Goal: Task Accomplishment & Management: Manage account settings

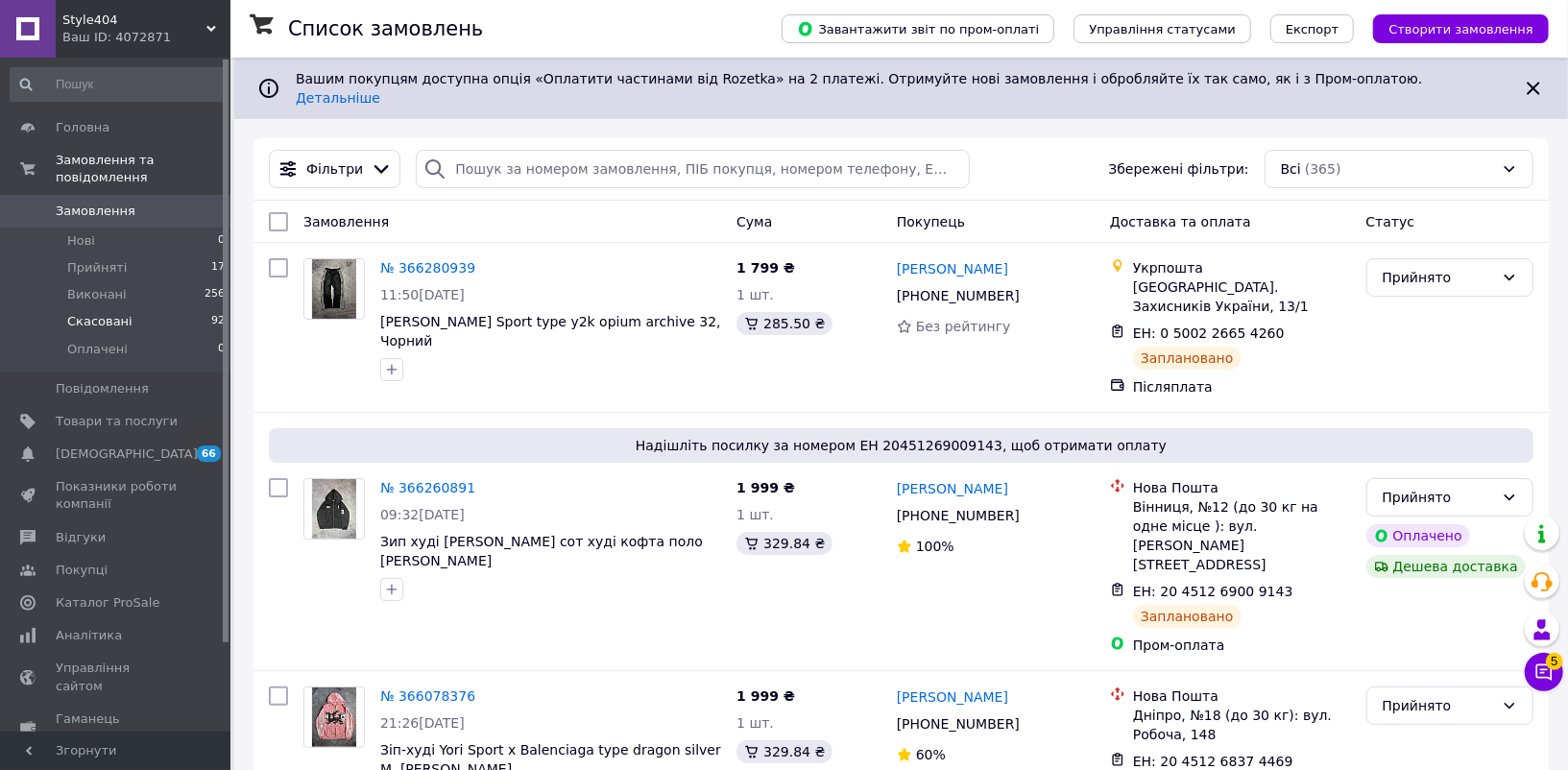
click at [141, 326] on li "Скасовані 92" at bounding box center [118, 321] width 236 height 27
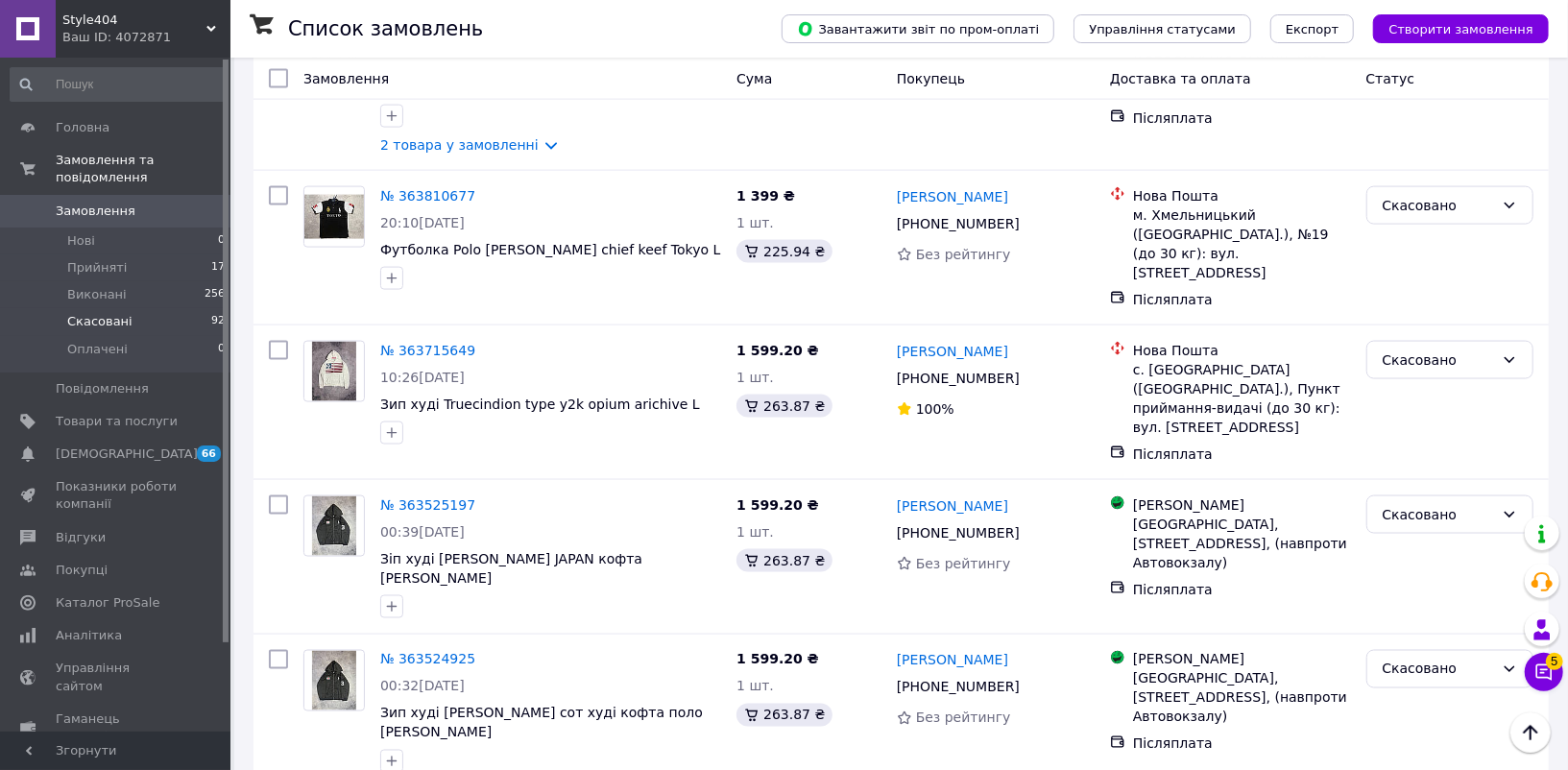
scroll to position [2137, 0]
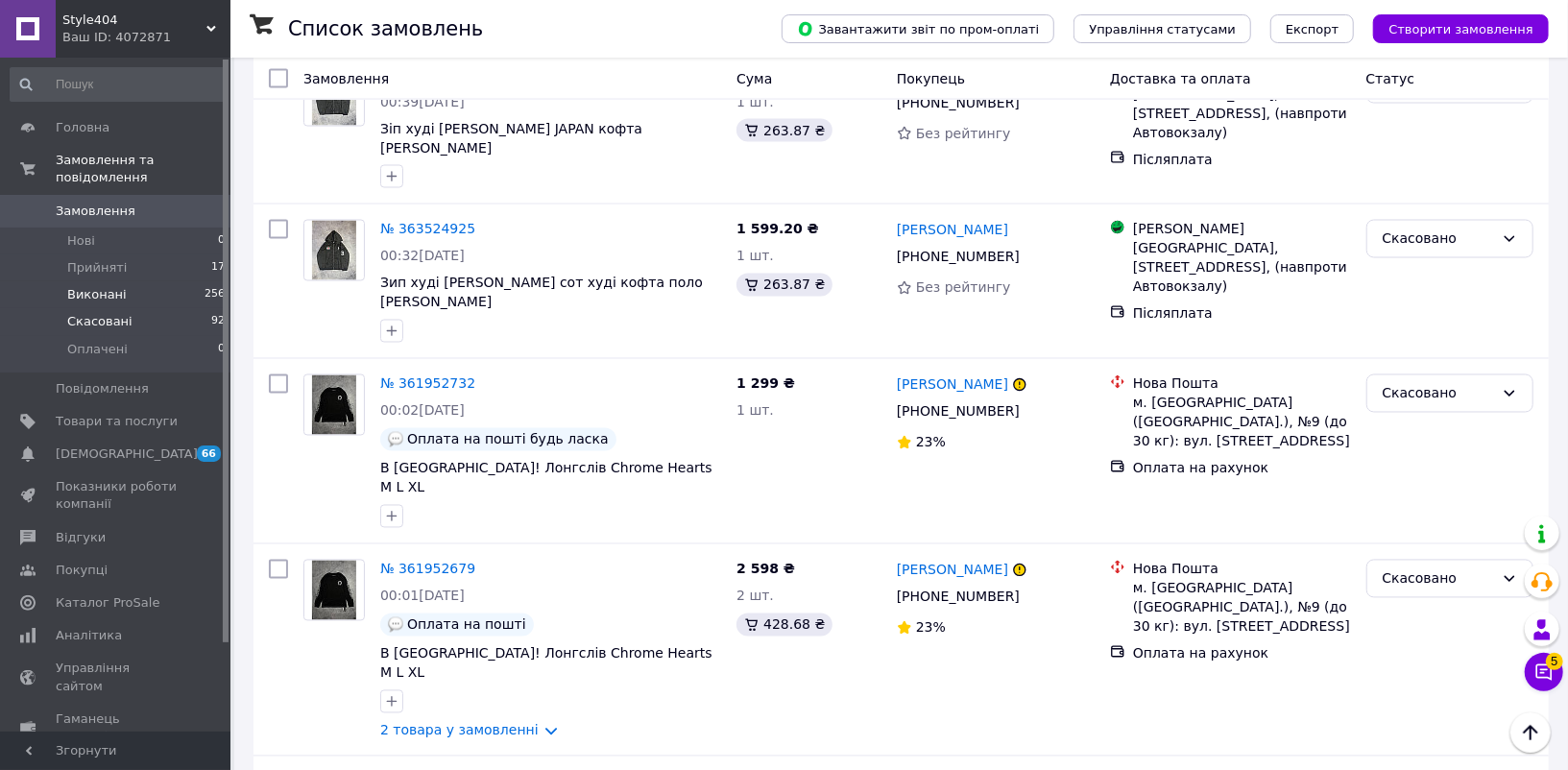
click at [137, 292] on li "Виконані 256" at bounding box center [118, 294] width 236 height 27
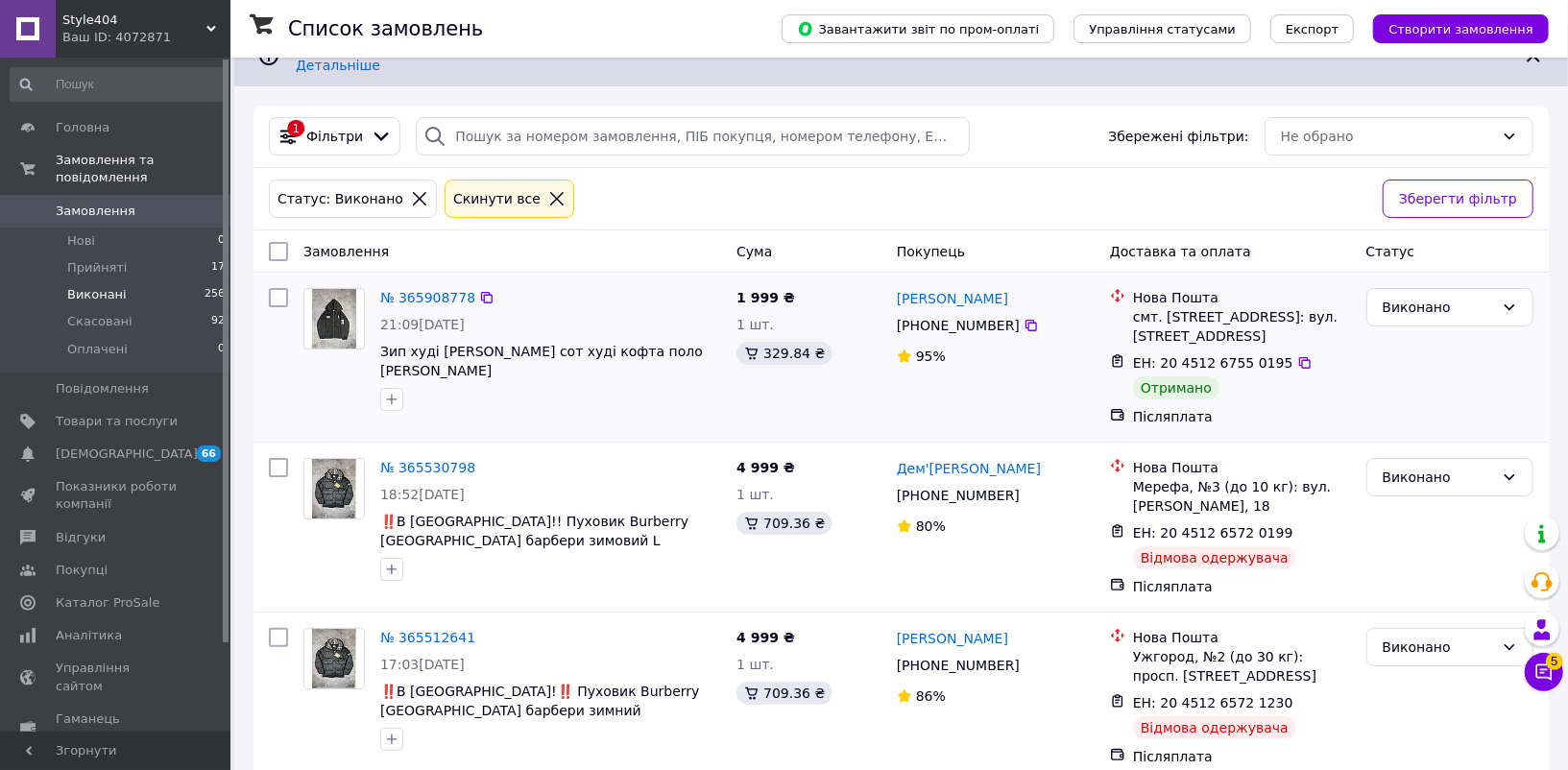
scroll to position [63, 0]
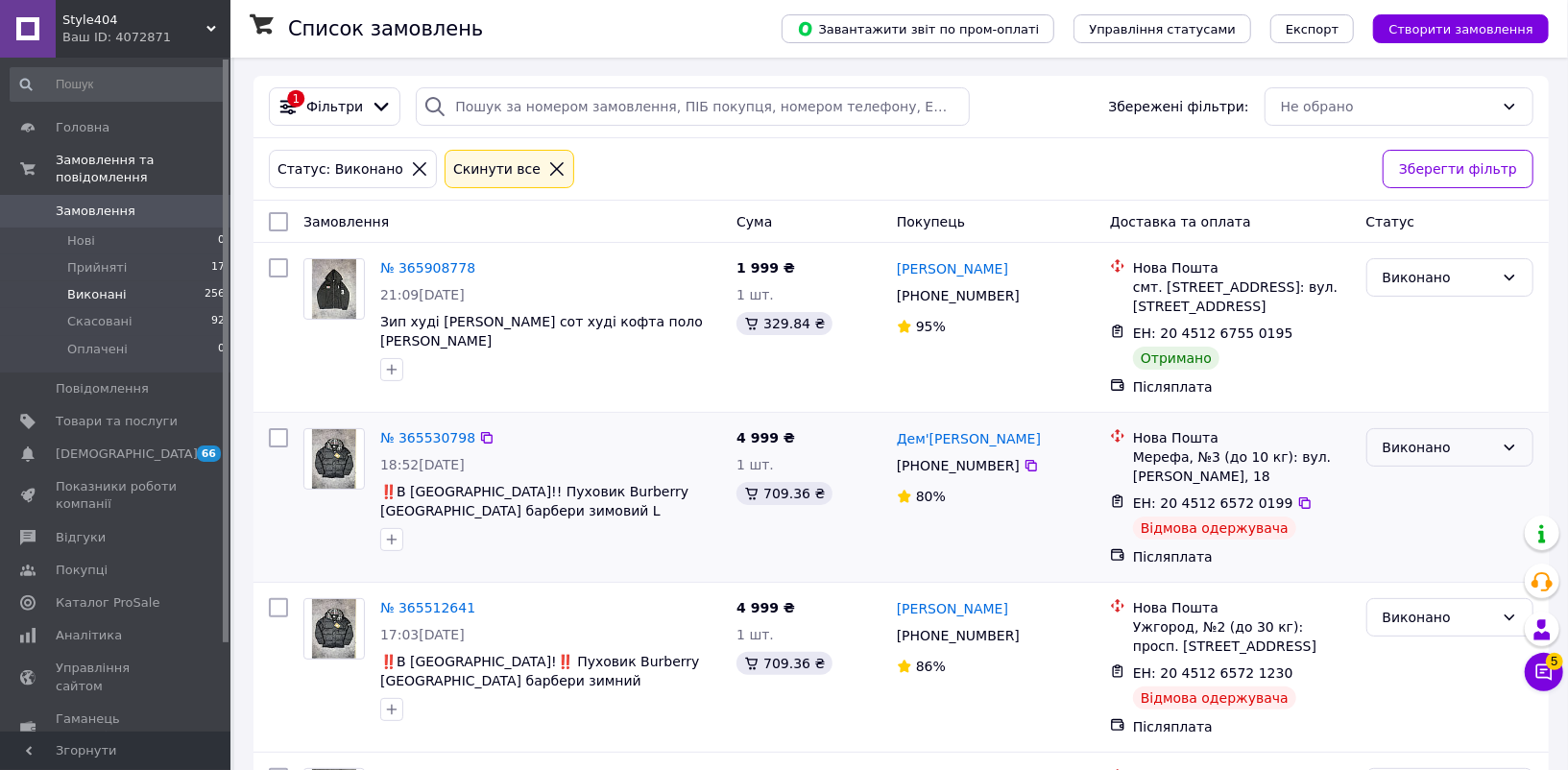
click at [1414, 437] on div "Виконано" at bounding box center [1438, 447] width 111 height 21
click at [1412, 466] on div "Виконано" at bounding box center [1450, 448] width 167 height 39
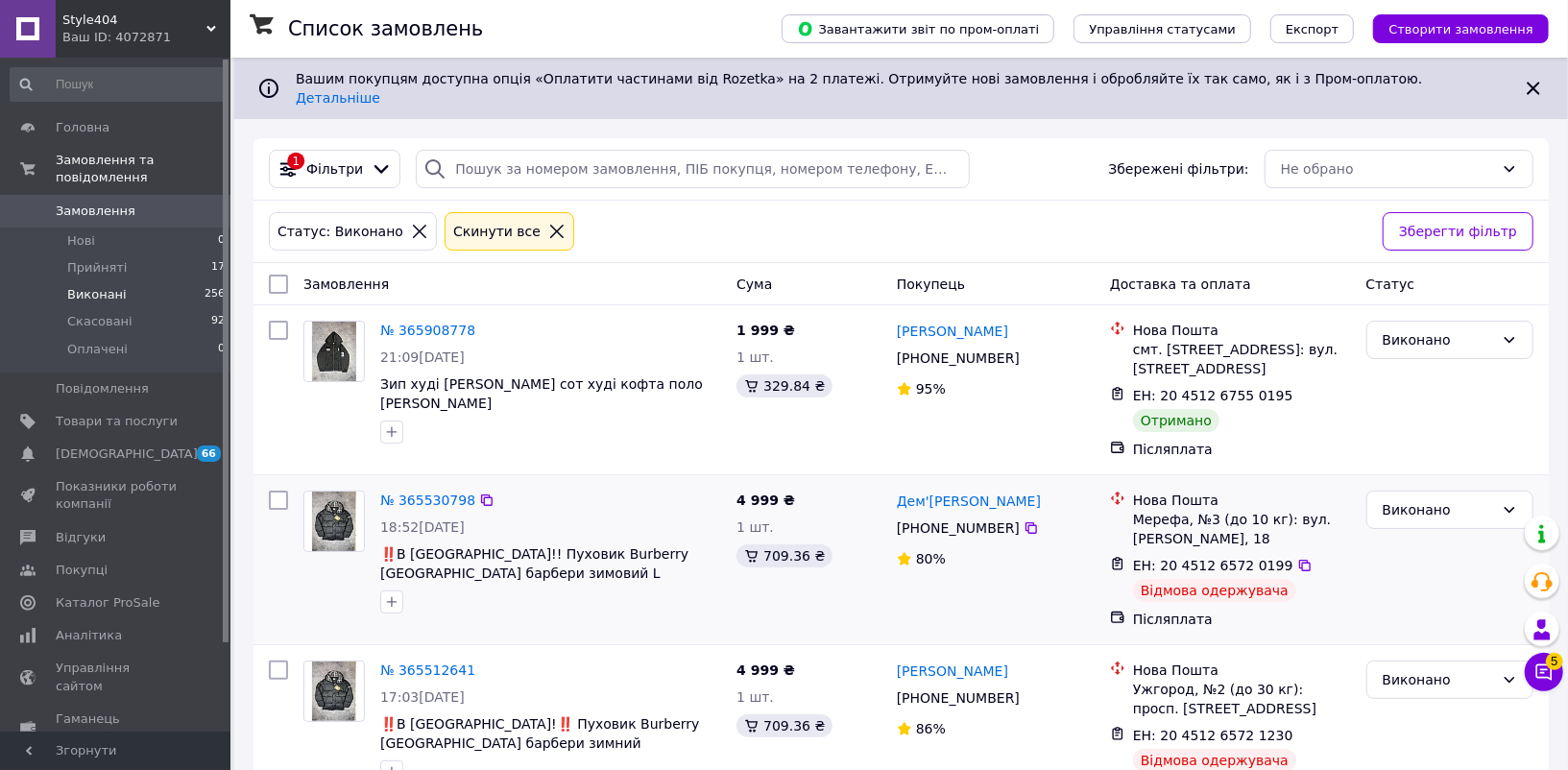
scroll to position [115, 0]
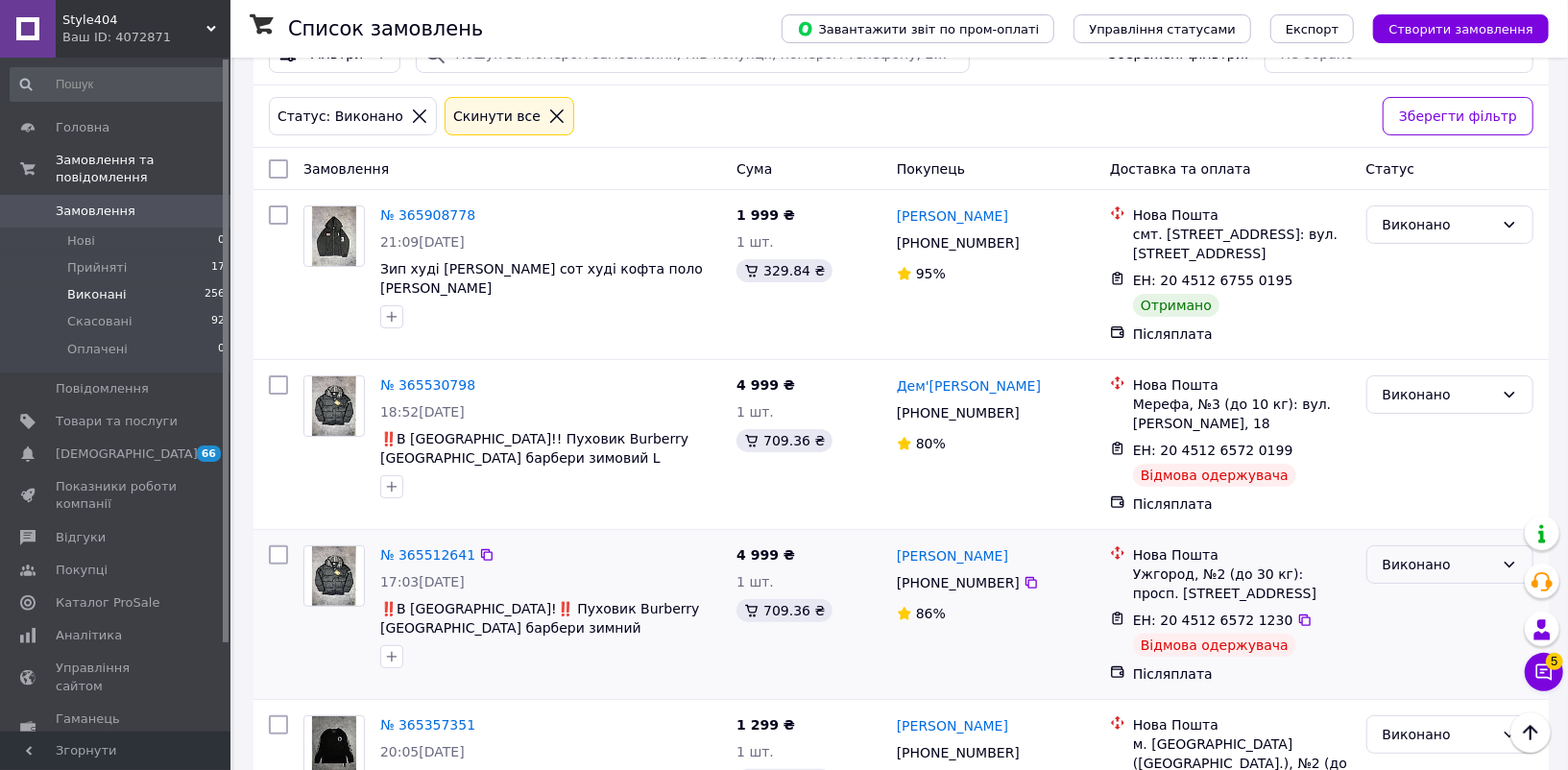
click at [1418, 554] on div "Виконано" at bounding box center [1438, 564] width 111 height 21
click at [1408, 627] on li "Скасовано" at bounding box center [1450, 621] width 165 height 35
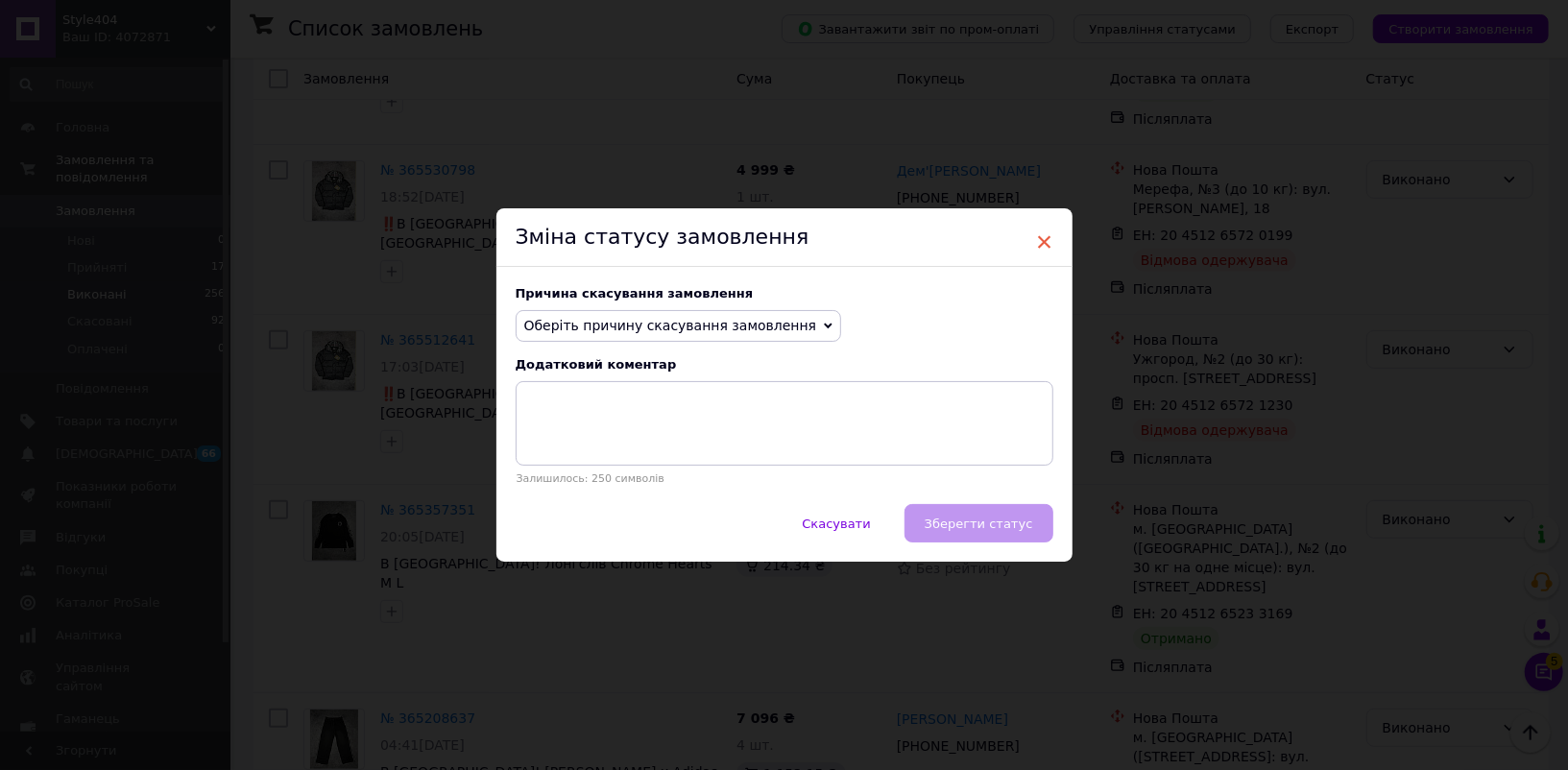
click at [1045, 232] on span "×" at bounding box center [1044, 241] width 17 height 33
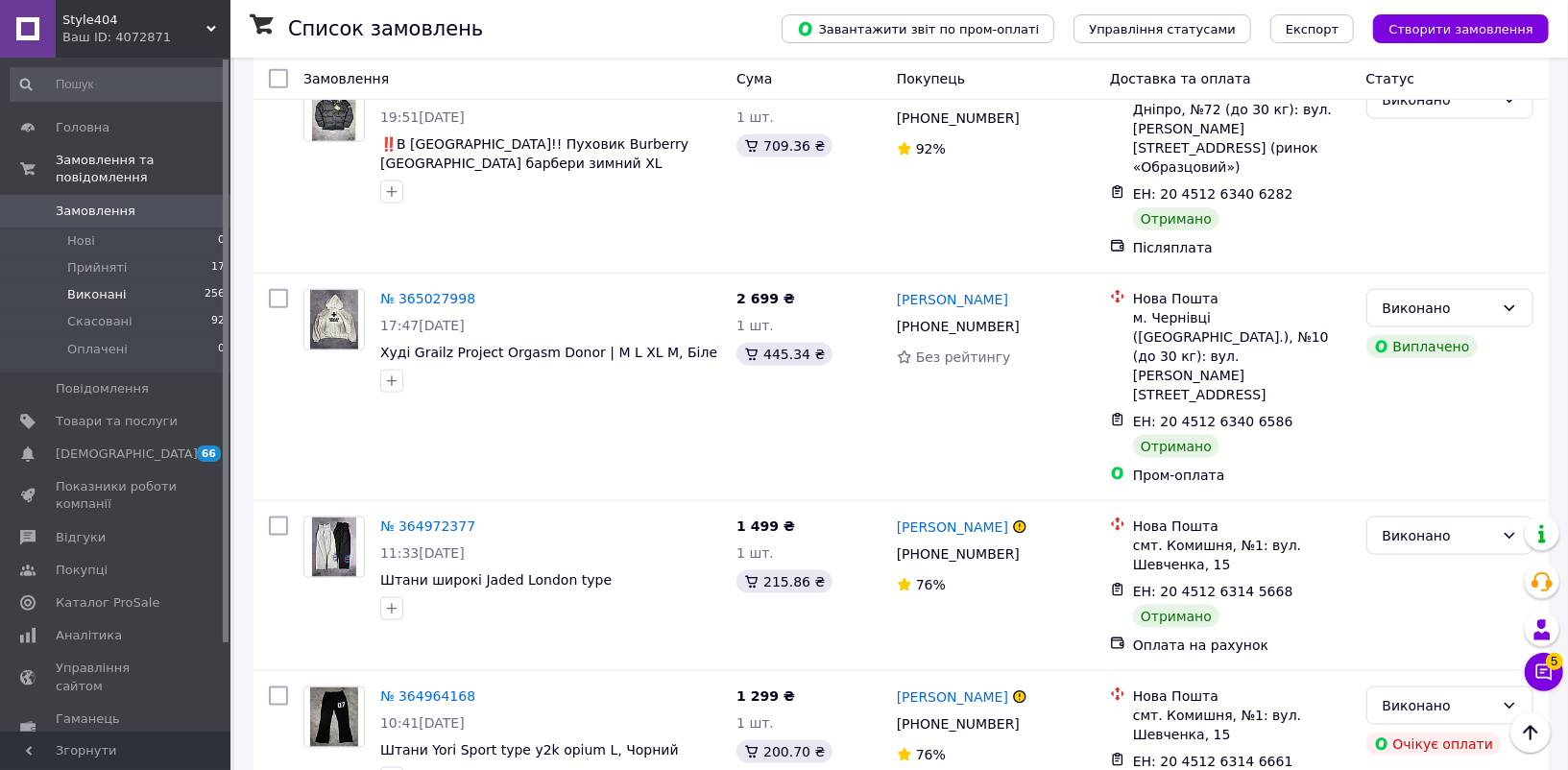
scroll to position [1558, 0]
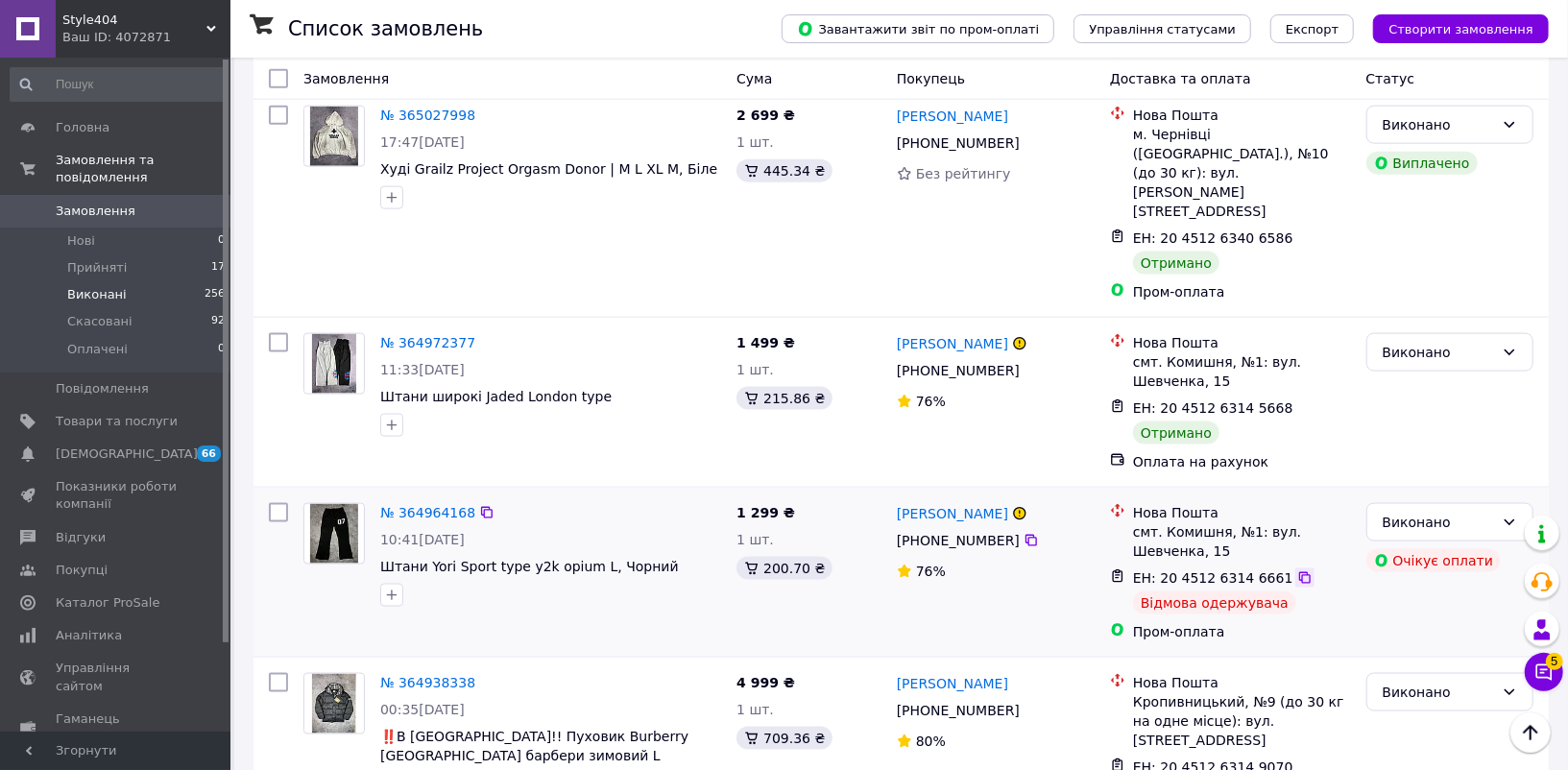
click at [1297, 571] on icon at bounding box center [1304, 578] width 15 height 15
